Goal: Information Seeking & Learning: Understand process/instructions

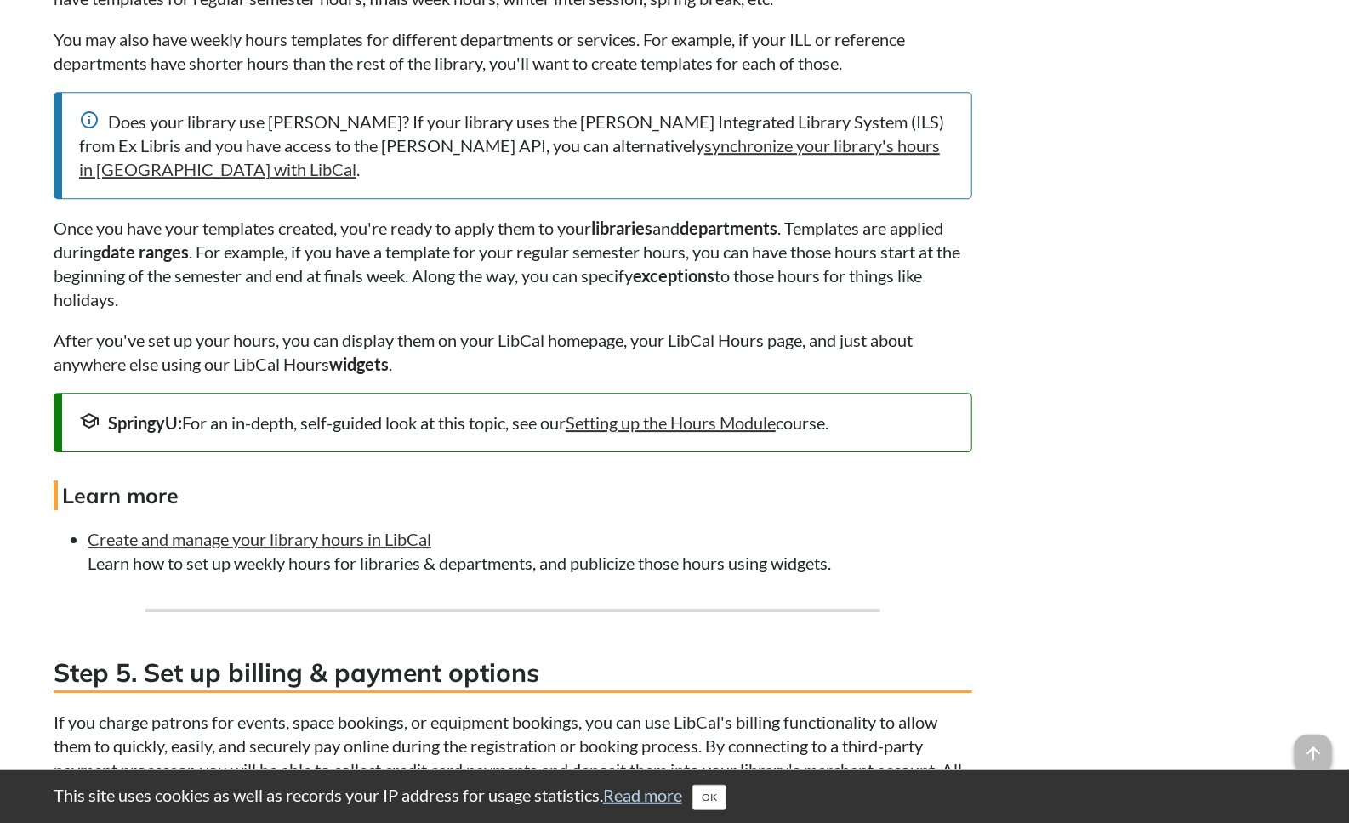
scroll to position [2636, 0]
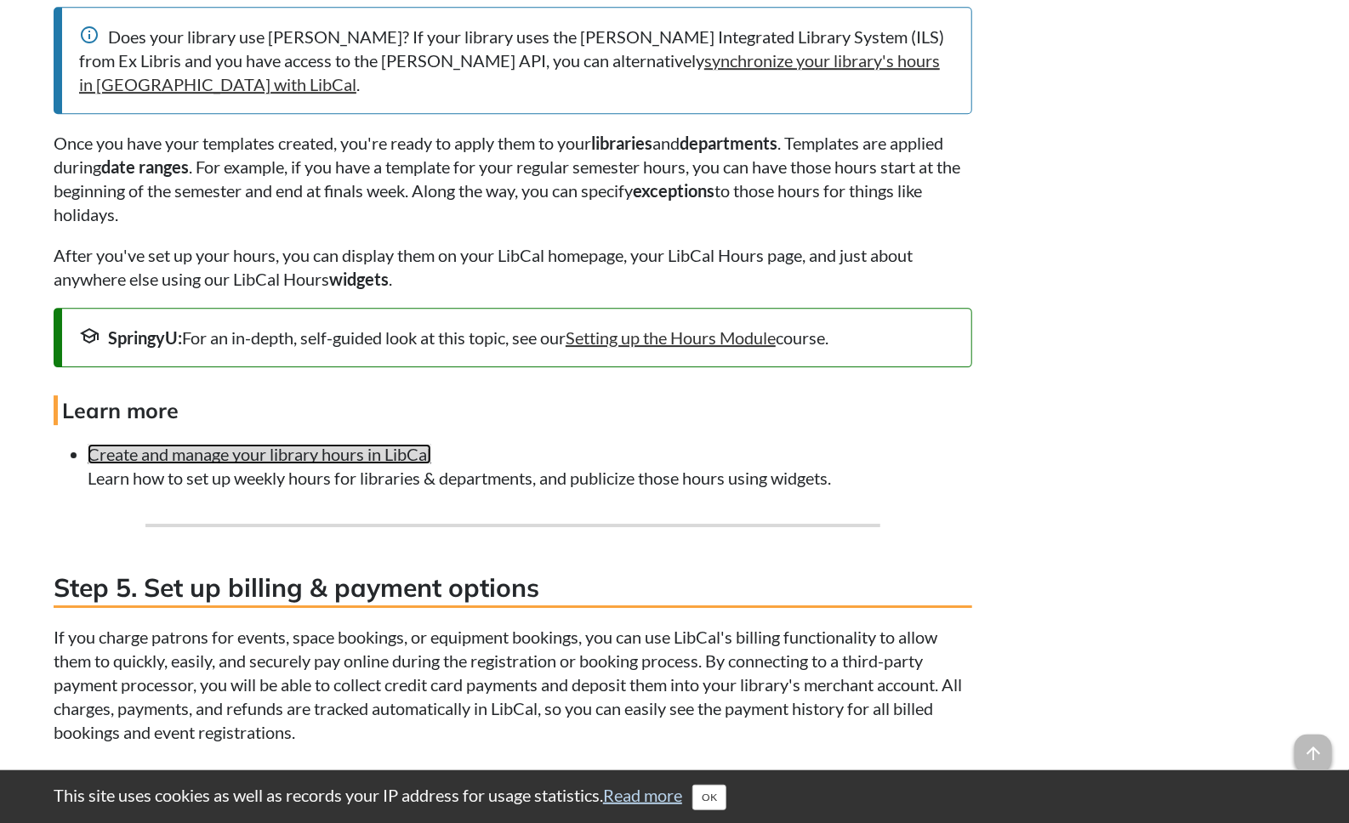
click at [199, 464] on link "Create and manage your library hours in LibCal" at bounding box center [260, 454] width 344 height 20
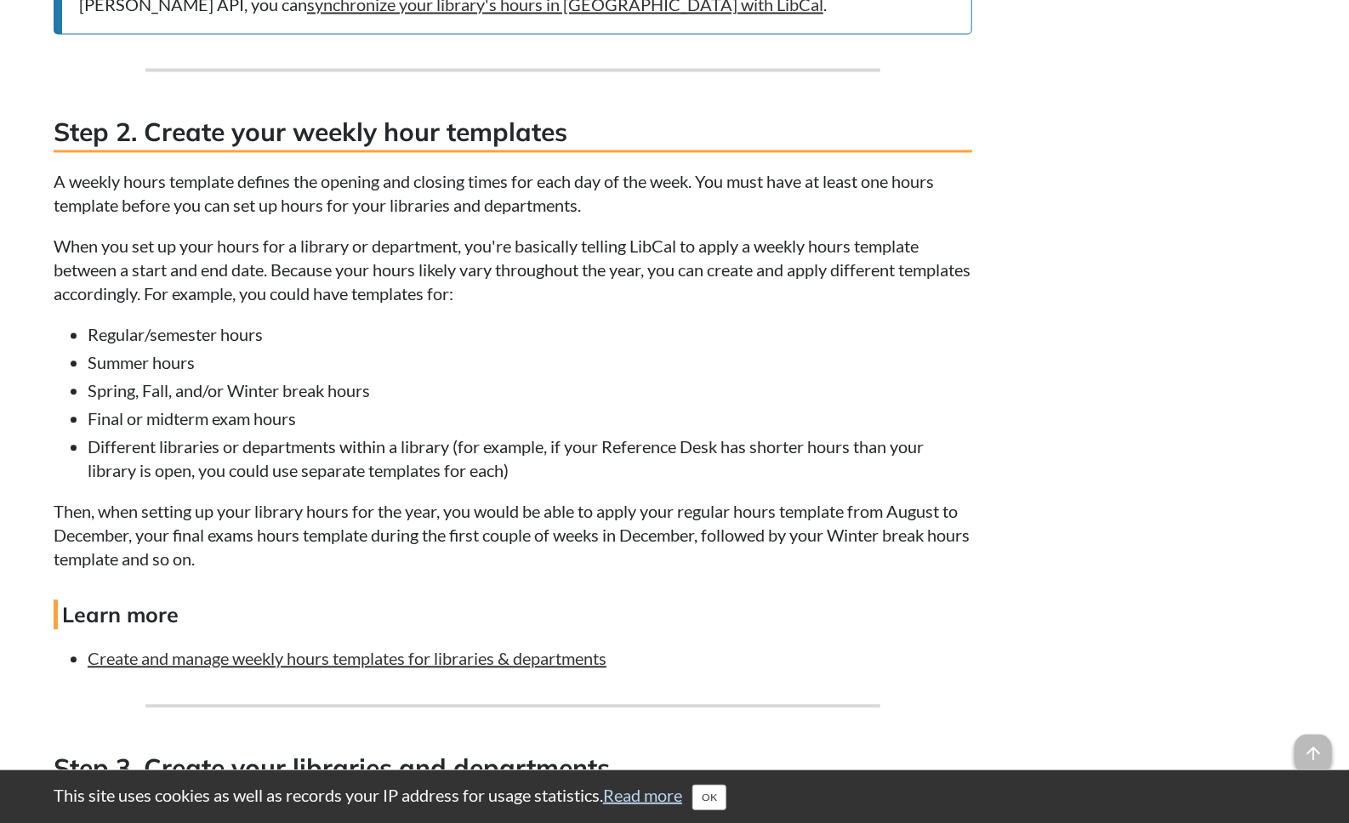
scroll to position [1786, 0]
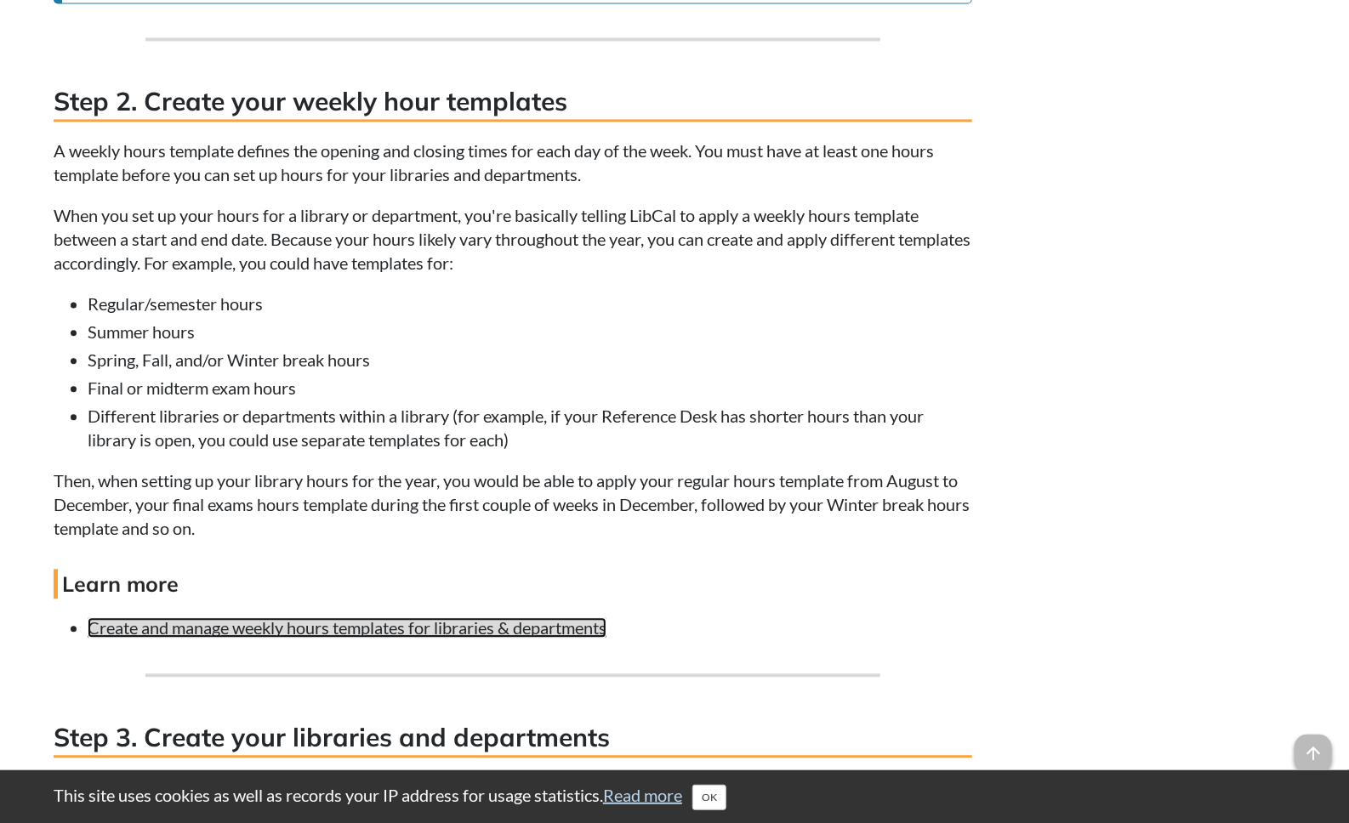
click at [275, 628] on link "Create and manage weekly hours templates for libraries & departments" at bounding box center [347, 627] width 519 height 20
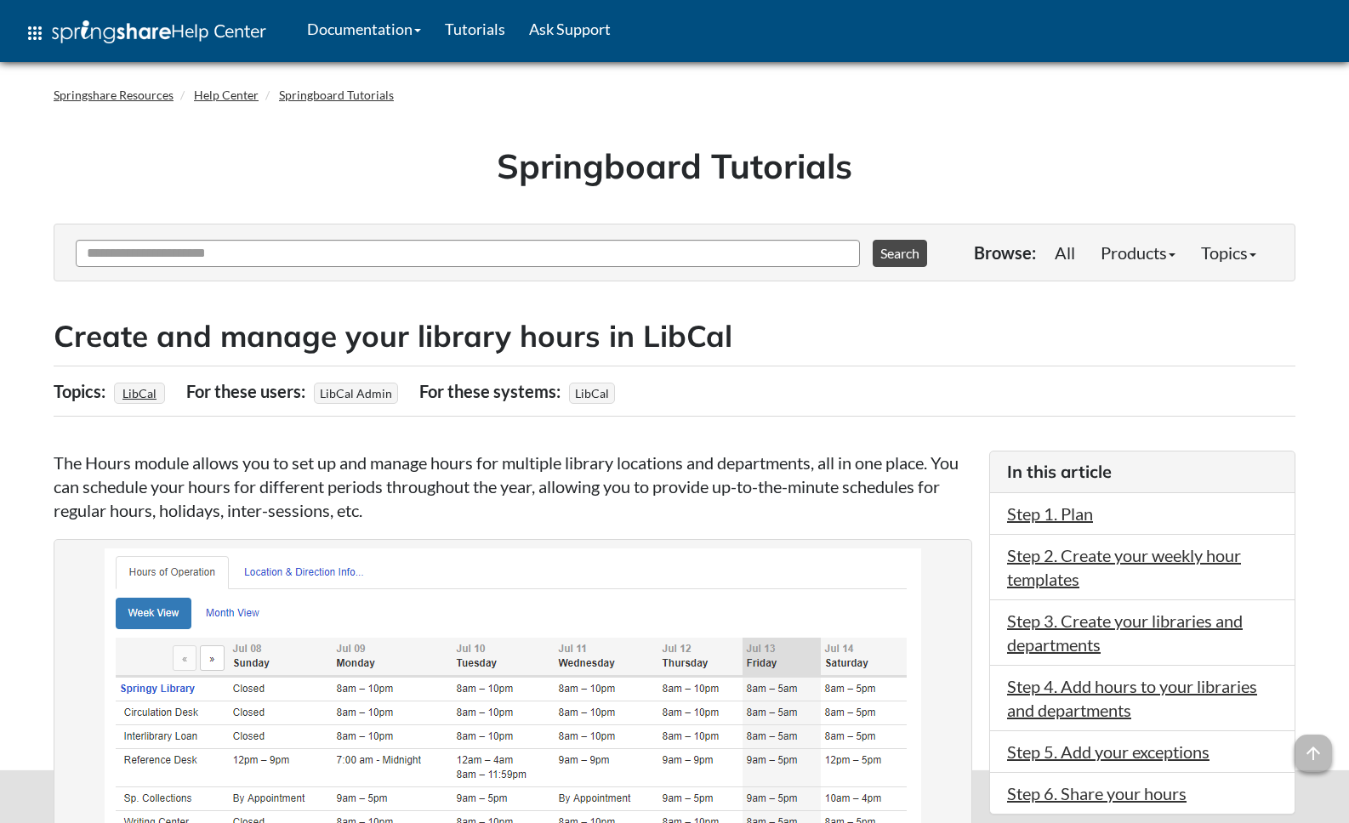
scroll to position [1786, 0]
